Goal: Transaction & Acquisition: Purchase product/service

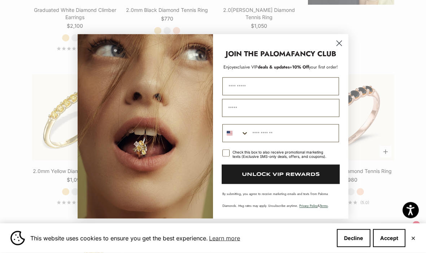
scroll to position [938, 0]
click at [339, 49] on circle "Close dialog" at bounding box center [339, 44] width 12 height 12
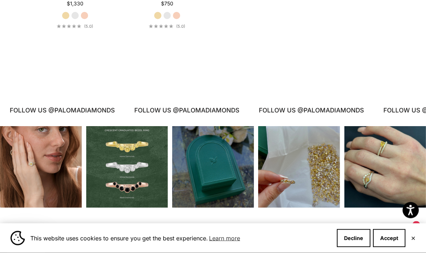
scroll to position [1266, 0]
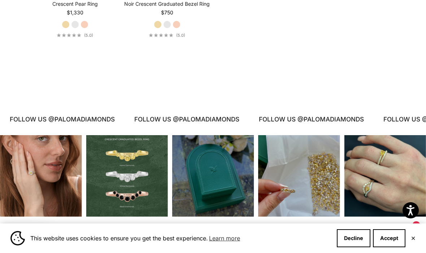
click at [403, 181] on div "Instagram post opens in a popup" at bounding box center [385, 176] width 82 height 82
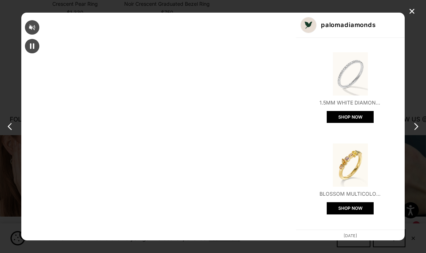
click at [328, 235] on img "Open product" at bounding box center [349, 256] width 43 height 43
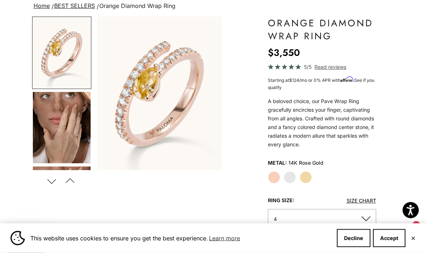
scroll to position [55, 0]
click at [287, 178] on label "White Gold" at bounding box center [290, 177] width 12 height 12
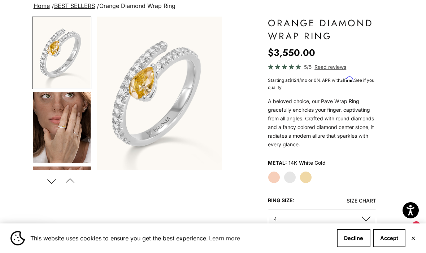
click at [305, 176] on label "Yellow Gold" at bounding box center [305, 177] width 12 height 12
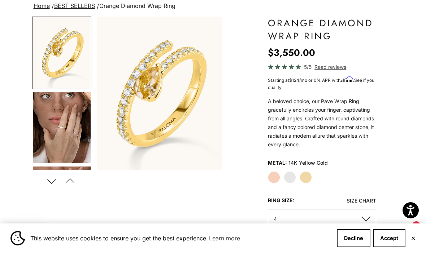
click at [290, 175] on label "White Gold" at bounding box center [290, 177] width 12 height 12
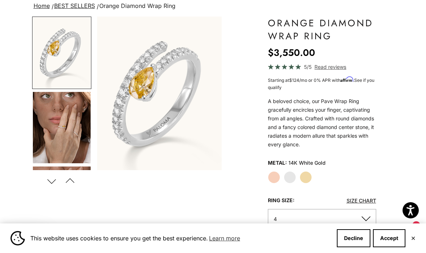
click at [274, 177] on label "Rose Gold" at bounding box center [274, 177] width 12 height 12
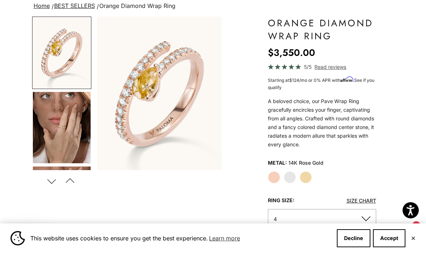
click at [291, 176] on label "White Gold" at bounding box center [290, 177] width 12 height 12
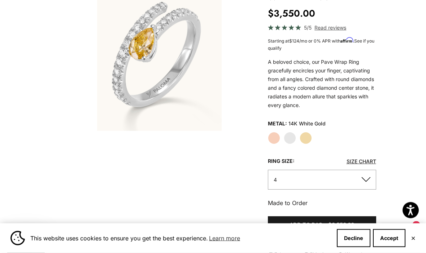
scroll to position [95, 0]
click at [73, 128] on product-gallery "Zoom picture Save Next" at bounding box center [126, 54] width 189 height 154
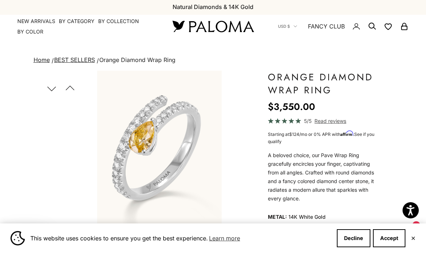
scroll to position [0, 0]
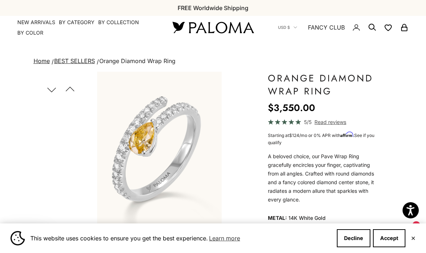
click at [51, 88] on button "Next" at bounding box center [52, 89] width 16 height 17
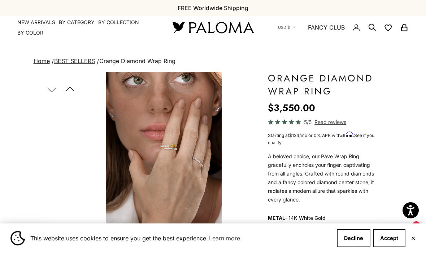
scroll to position [110, 0]
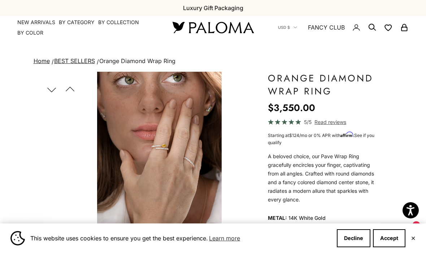
click at [53, 88] on button "Next" at bounding box center [52, 89] width 16 height 17
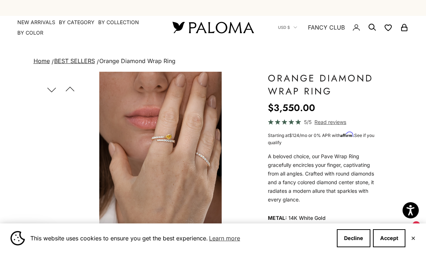
scroll to position [0, 266]
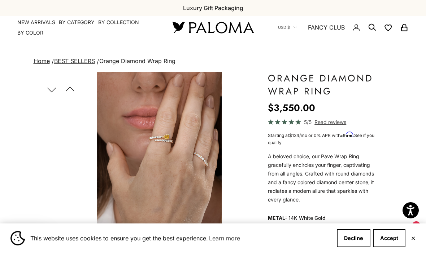
click at [51, 88] on button "Next" at bounding box center [52, 89] width 16 height 17
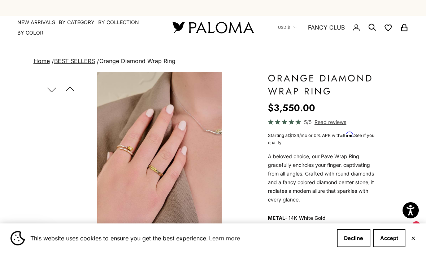
scroll to position [0, 399]
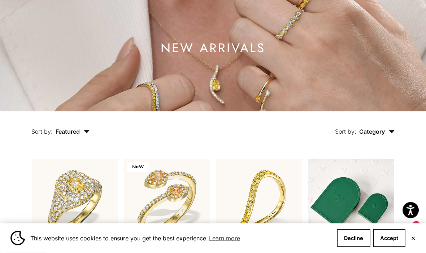
scroll to position [58, 0]
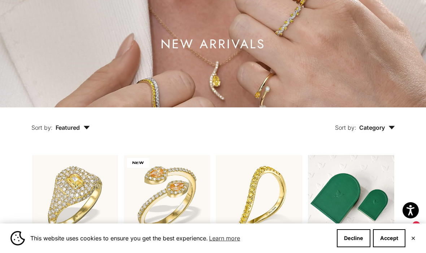
click at [385, 247] on button "Accept" at bounding box center [389, 238] width 32 height 18
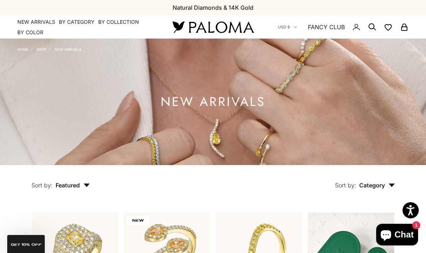
scroll to position [0, 0]
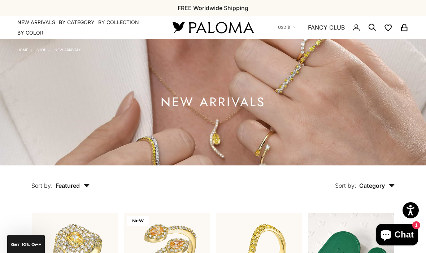
click at [41, 49] on link "Shop" at bounding box center [41, 50] width 10 height 4
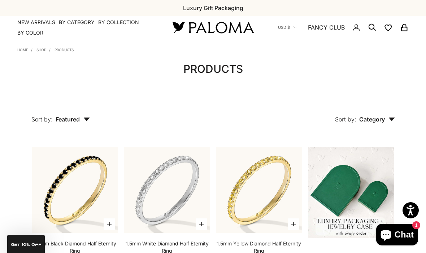
click at [390, 120] on icon "button" at bounding box center [391, 120] width 6 height 4
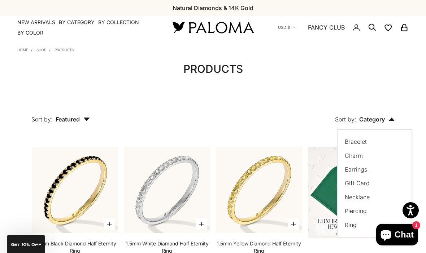
click at [361, 170] on label "Earrings" at bounding box center [355, 169] width 22 height 9
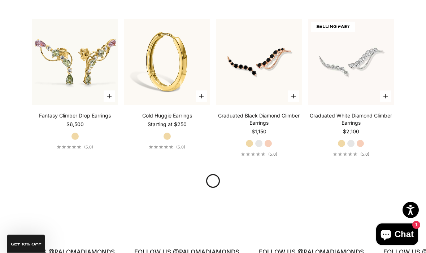
scroll to position [639, 0]
